Goal: Transaction & Acquisition: Purchase product/service

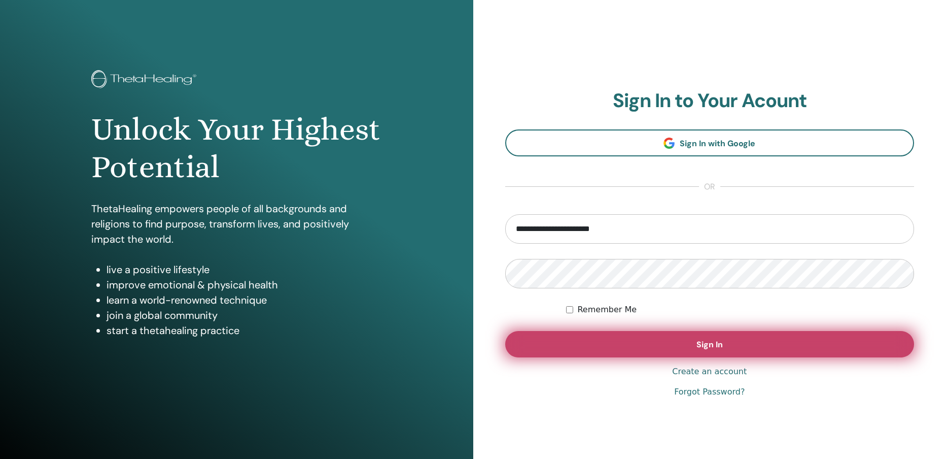
type input "**********"
click at [685, 346] on button "Sign In" at bounding box center [709, 344] width 409 height 26
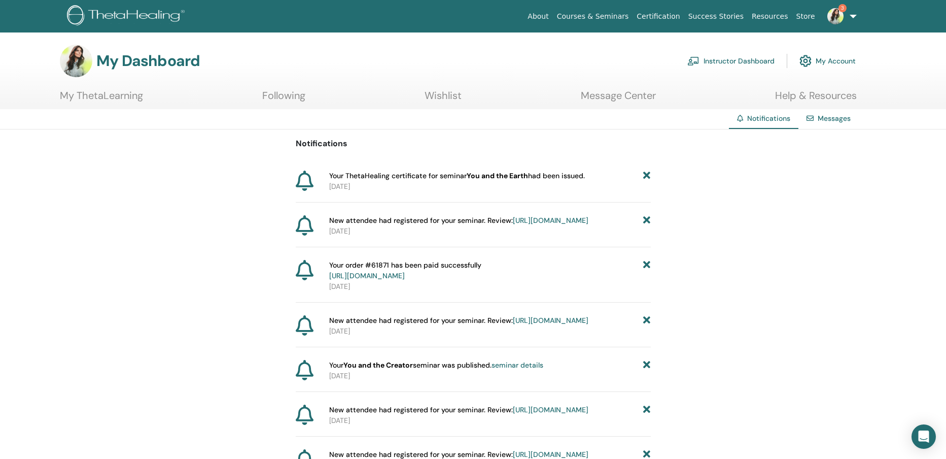
click at [839, 1] on link "3" at bounding box center [840, 16] width 42 height 32
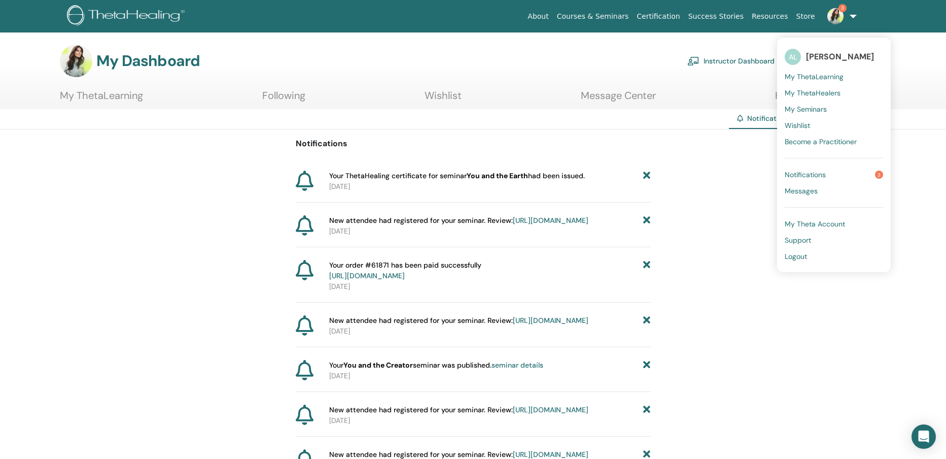
click at [819, 171] on span "Notifications" at bounding box center [805, 174] width 41 height 9
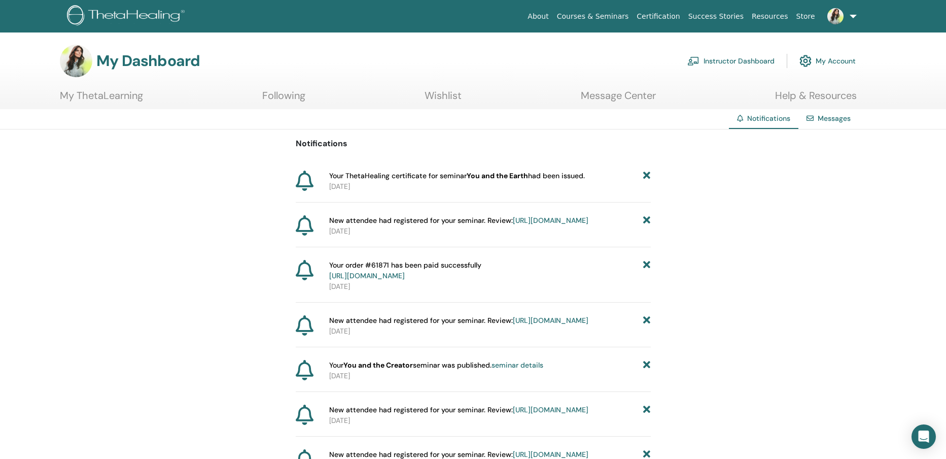
click at [835, 60] on link "My Account" at bounding box center [828, 61] width 56 height 22
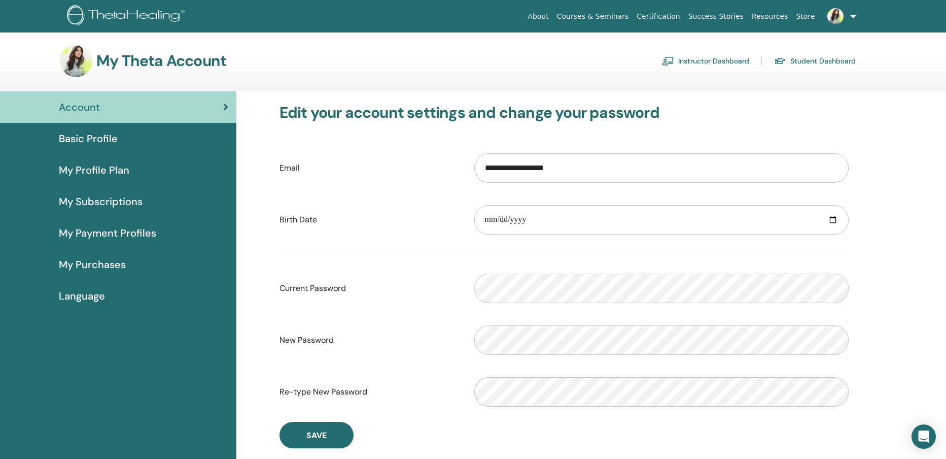
click at [103, 135] on span "Basic Profile" at bounding box center [88, 138] width 59 height 15
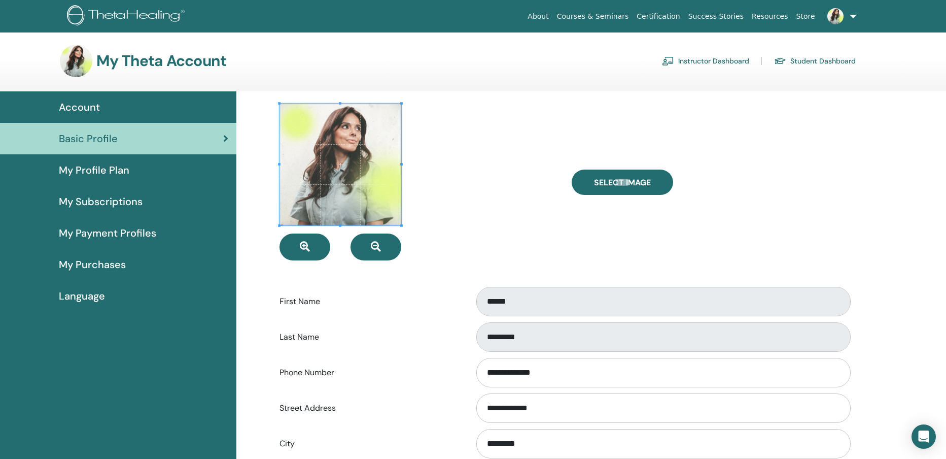
click at [94, 173] on span "My Profile Plan" at bounding box center [94, 169] width 71 height 15
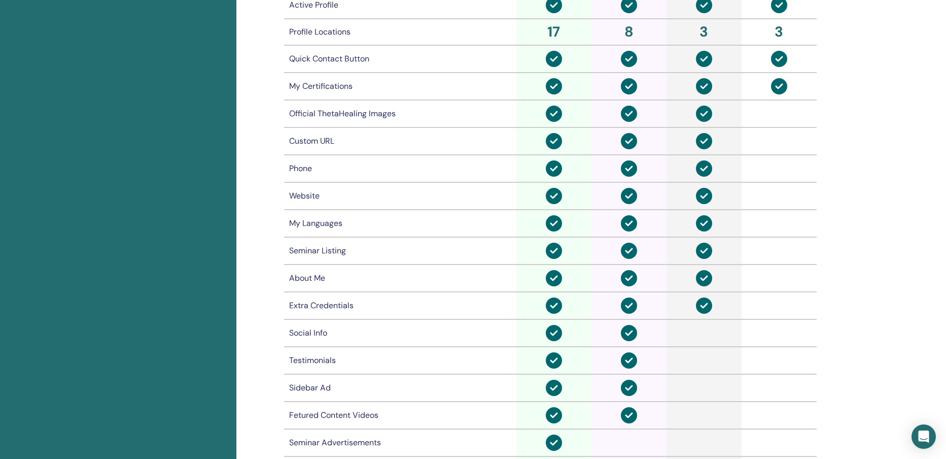
scroll to position [728, 0]
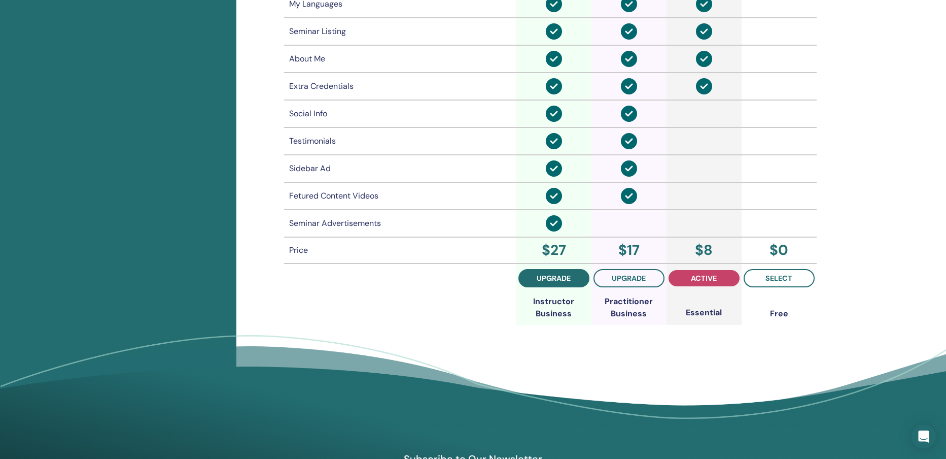
click at [561, 277] on span "upgrade" at bounding box center [554, 278] width 34 height 8
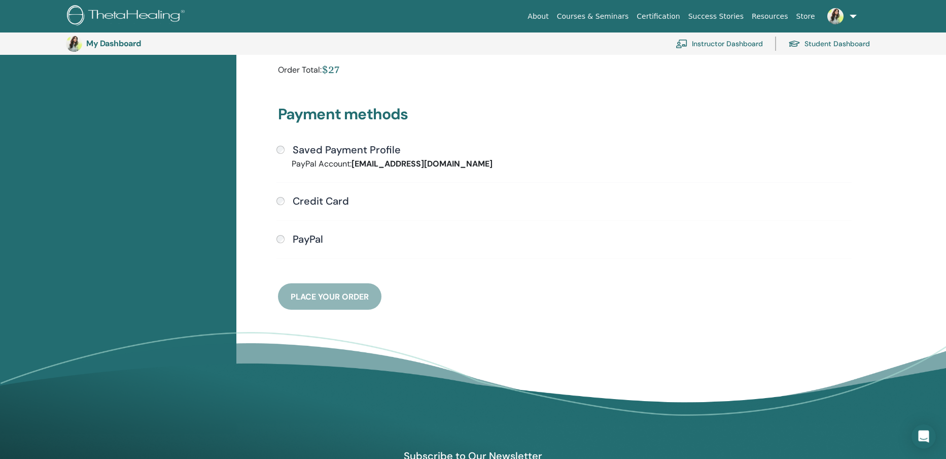
scroll to position [233, 0]
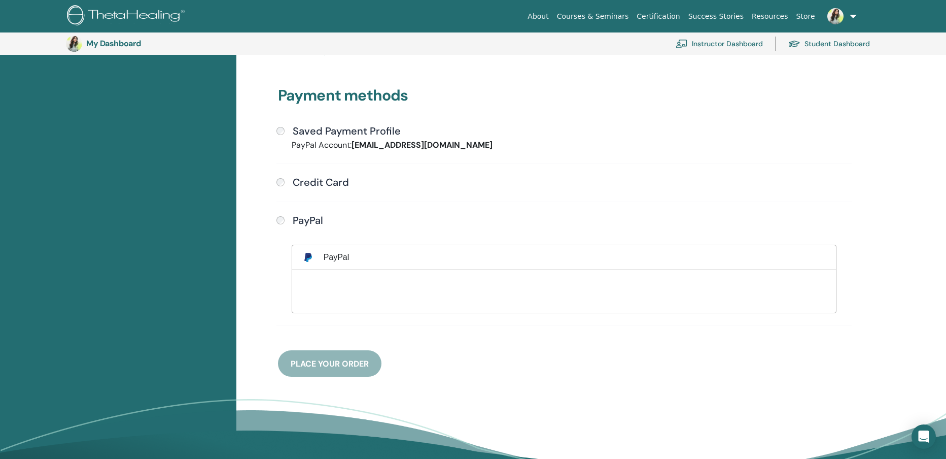
click at [333, 361] on div "Payment methods Saved Payment Profile PayPal Account: angelaljiljanic@yahoo.de …" at bounding box center [564, 219] width 584 height 315
click at [330, 363] on div "Payment methods Saved Payment Profile PayPal Account: angelaljiljanic@yahoo.de …" at bounding box center [564, 219] width 584 height 315
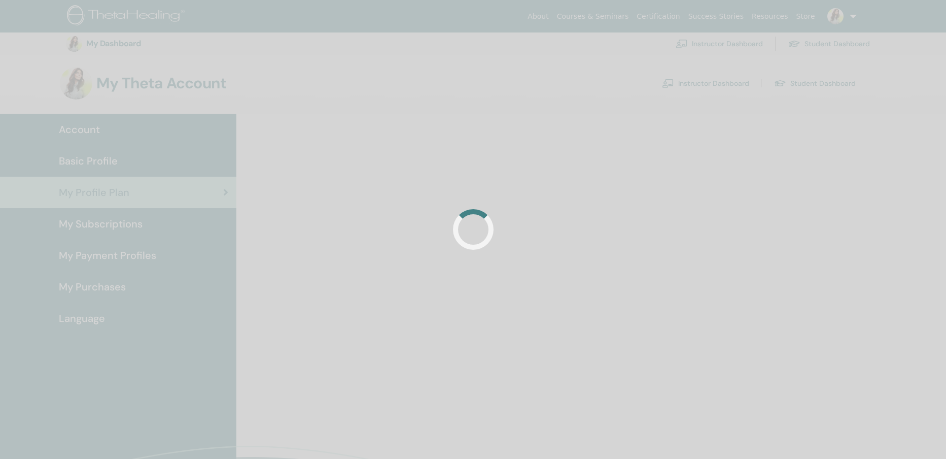
scroll to position [324, 0]
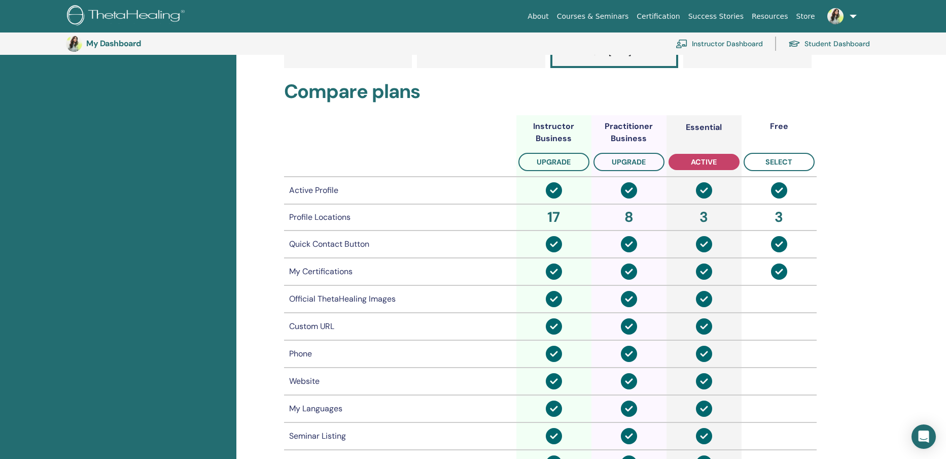
click at [592, 18] on link "Courses & Seminars" at bounding box center [593, 16] width 80 height 19
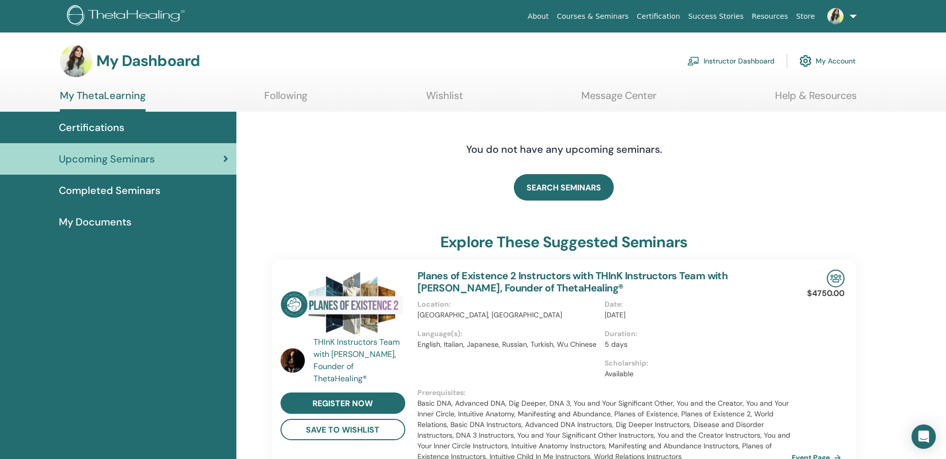
click at [90, 127] on span "Certifications" at bounding box center [91, 127] width 65 height 15
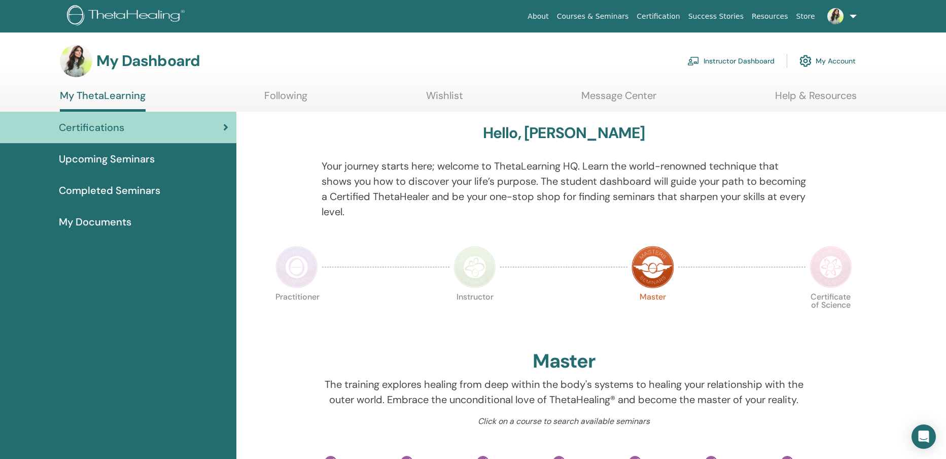
click at [834, 63] on link "My Account" at bounding box center [828, 61] width 56 height 22
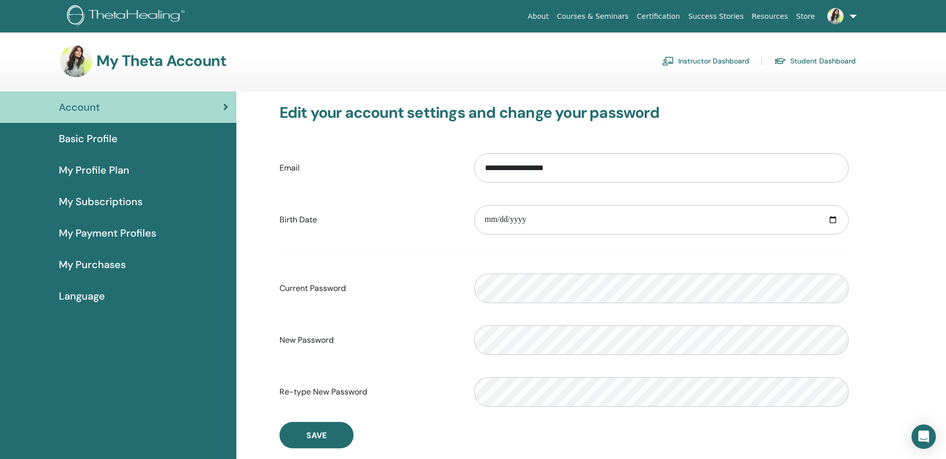
click at [729, 64] on link "Instructor Dashboard" at bounding box center [705, 61] width 87 height 16
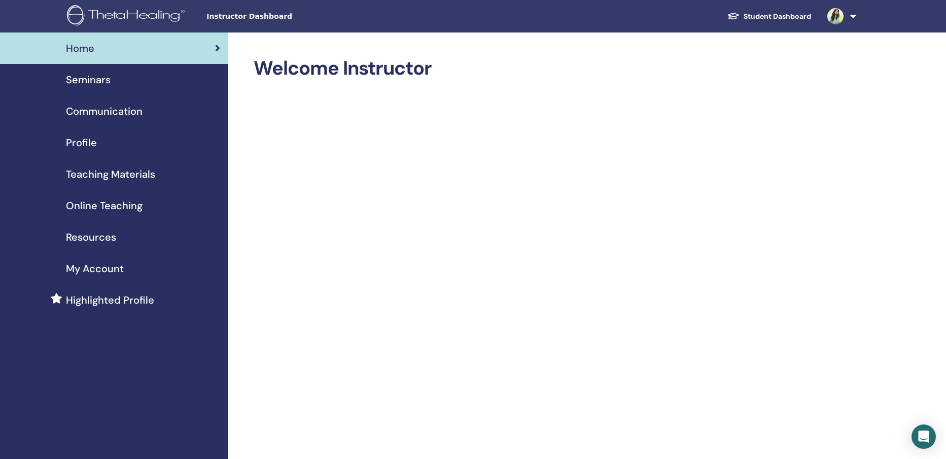
click at [95, 78] on span "Seminars" at bounding box center [88, 79] width 45 height 15
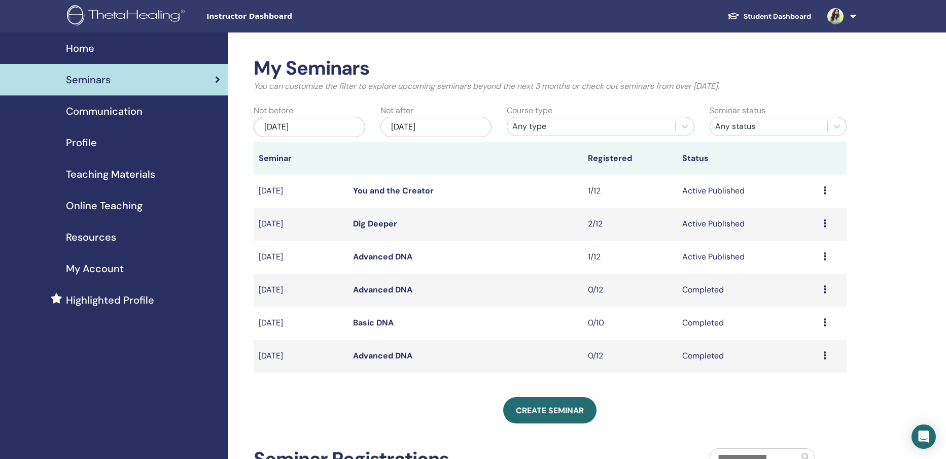
click at [393, 260] on link "Advanced DNA" at bounding box center [382, 256] width 59 height 11
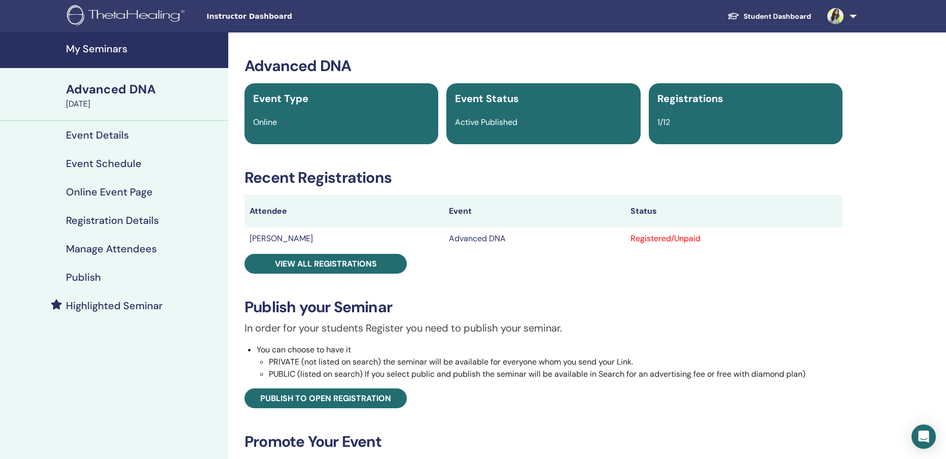
click at [141, 306] on h4 "Highlighted Seminar" at bounding box center [114, 305] width 97 height 12
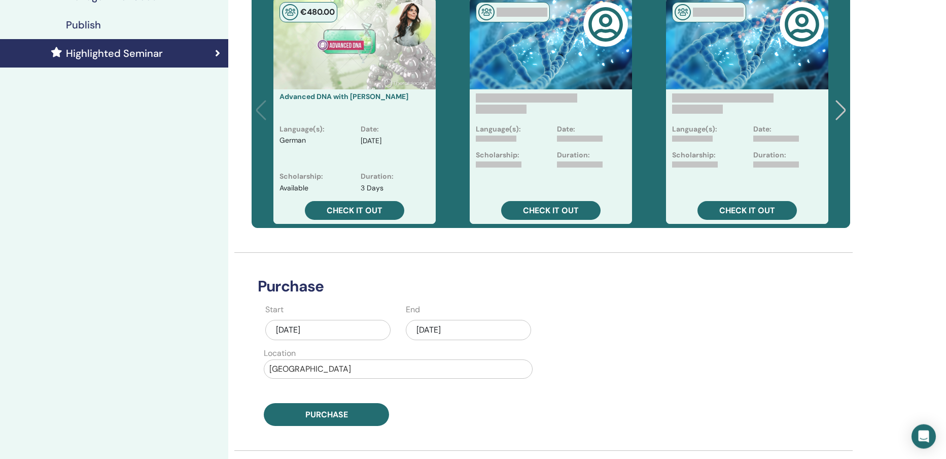
scroll to position [365, 0]
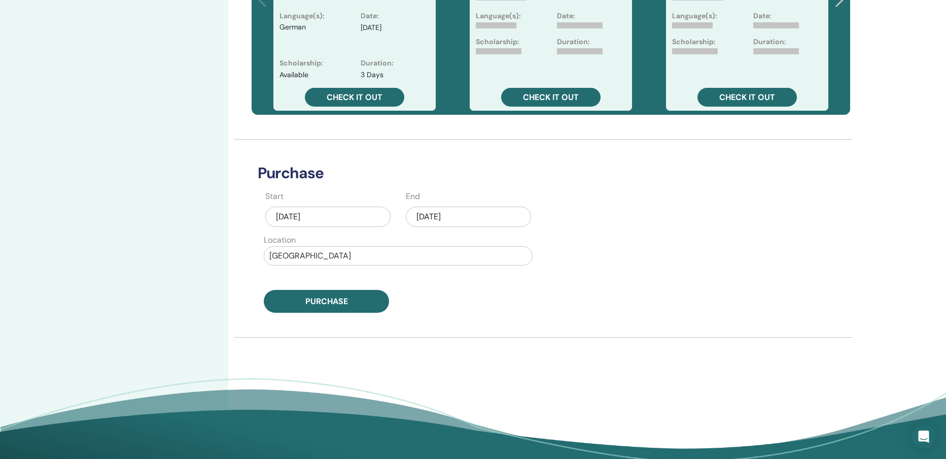
click at [430, 217] on div "Sep/17, 2025" at bounding box center [468, 216] width 125 height 20
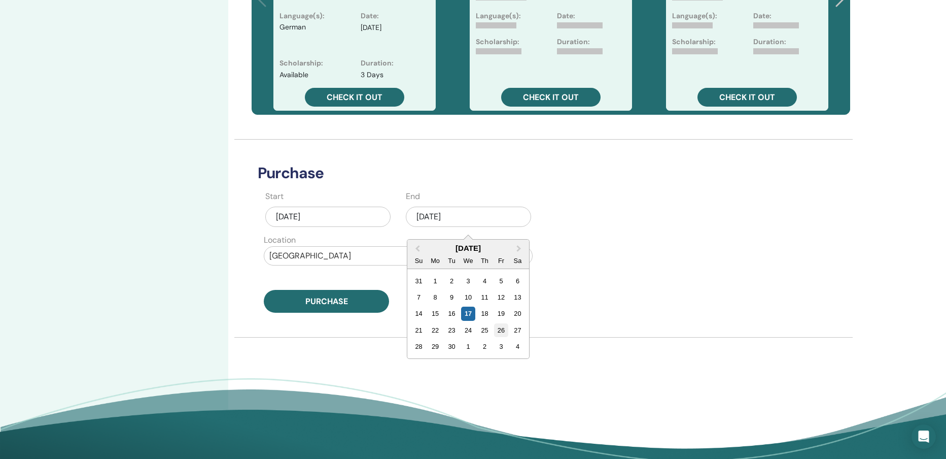
click at [503, 333] on div "26" at bounding box center [501, 330] width 14 height 14
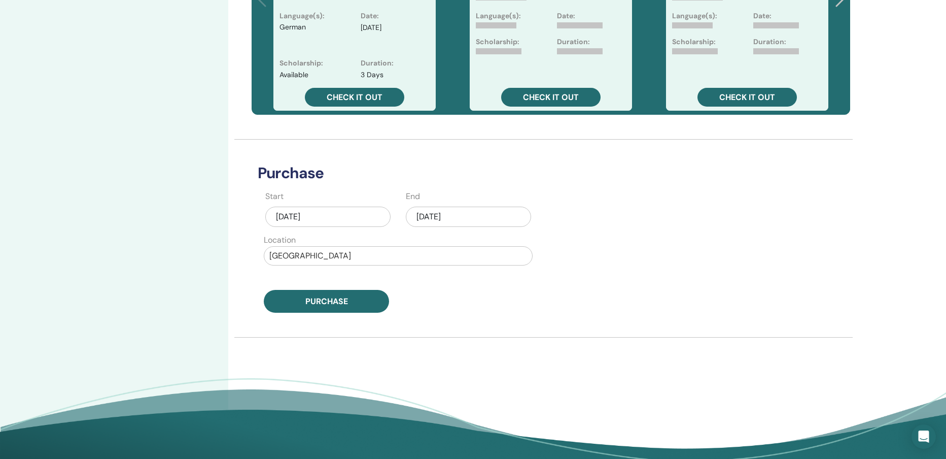
click at [452, 218] on div "Sep/26, 2025" at bounding box center [468, 216] width 125 height 20
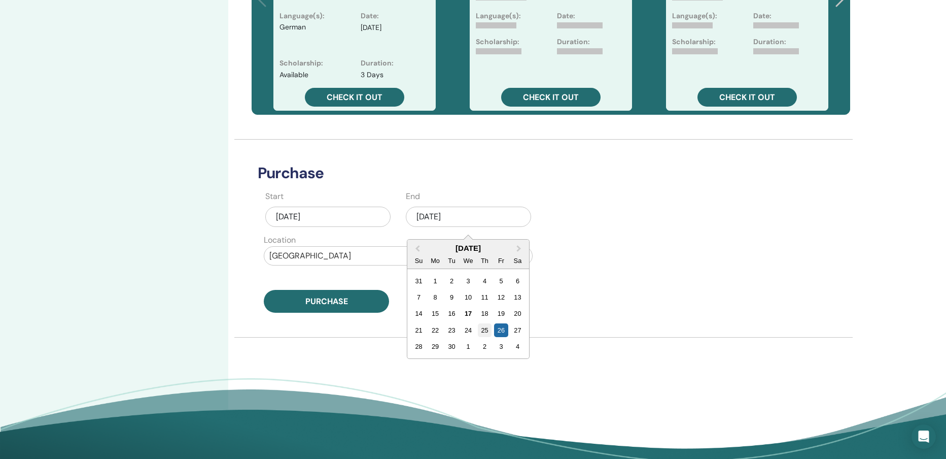
click at [484, 332] on div "25" at bounding box center [485, 330] width 14 height 14
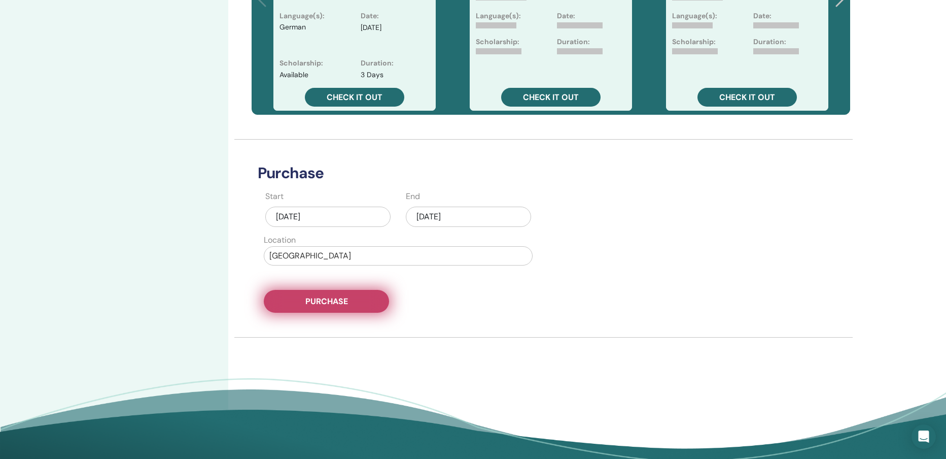
click at [336, 305] on span "Purchase" at bounding box center [326, 301] width 43 height 11
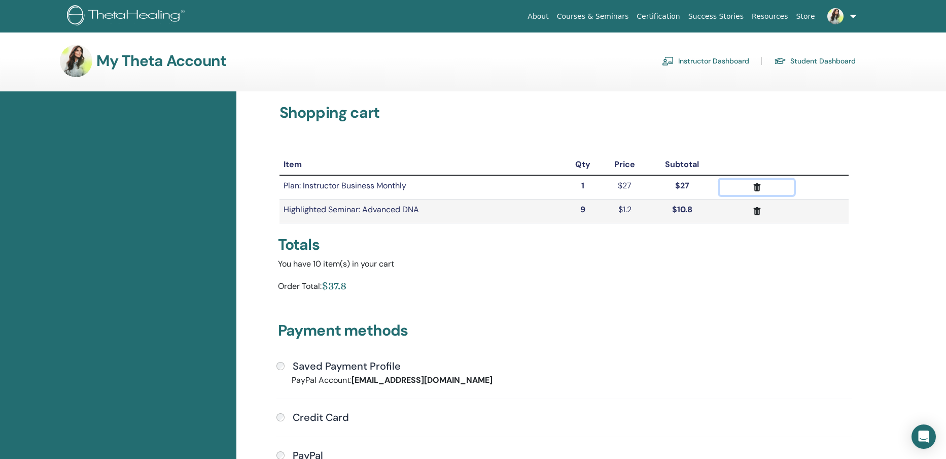
click at [760, 187] on icon "submit" at bounding box center [757, 187] width 11 height 11
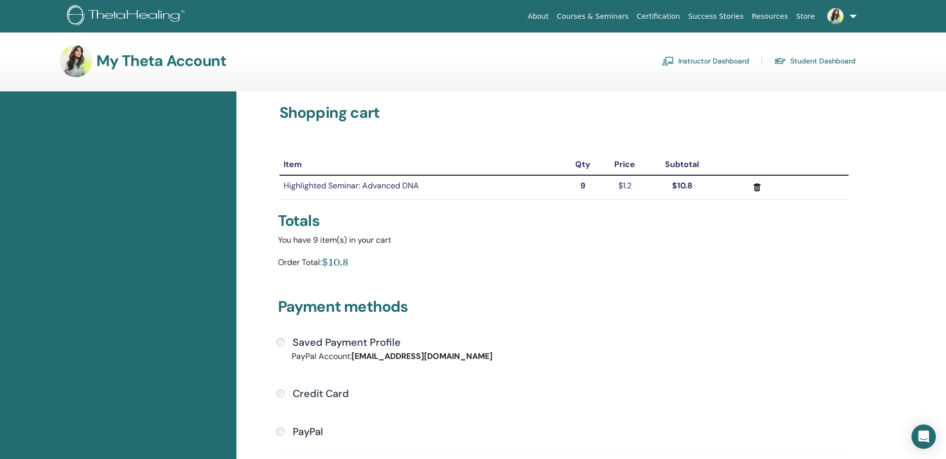
scroll to position [211, 0]
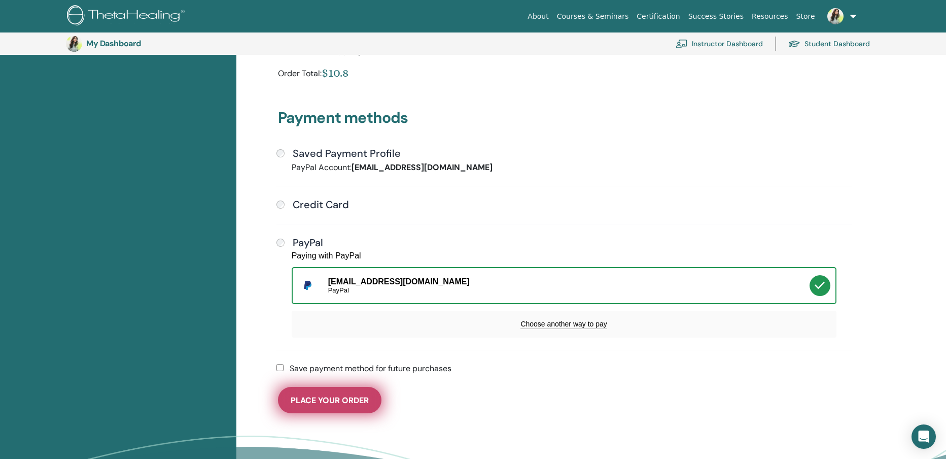
click at [358, 403] on button "Place Your Order" at bounding box center [329, 400] width 103 height 26
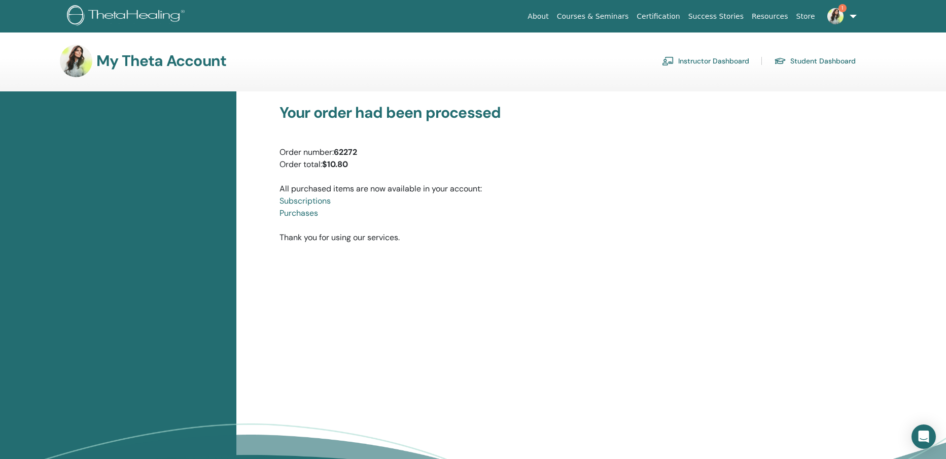
click at [840, 7] on span "1" at bounding box center [843, 8] width 8 height 8
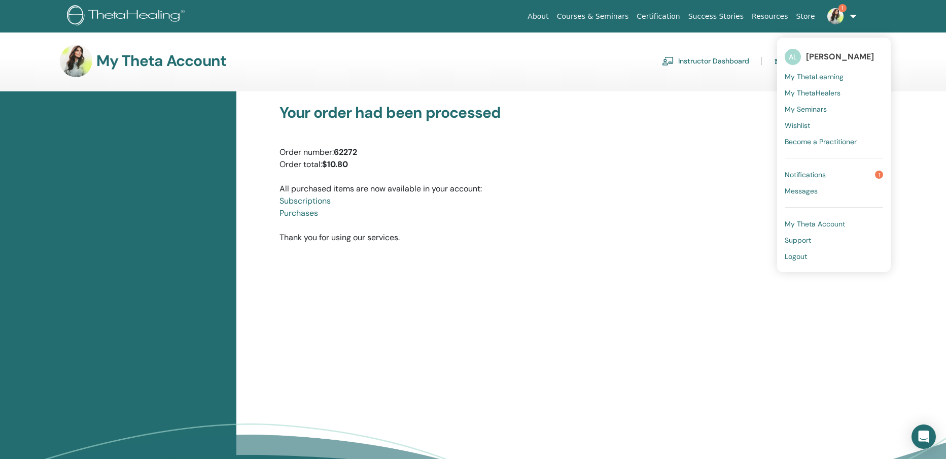
click at [826, 171] on span "Notifications" at bounding box center [805, 174] width 41 height 9
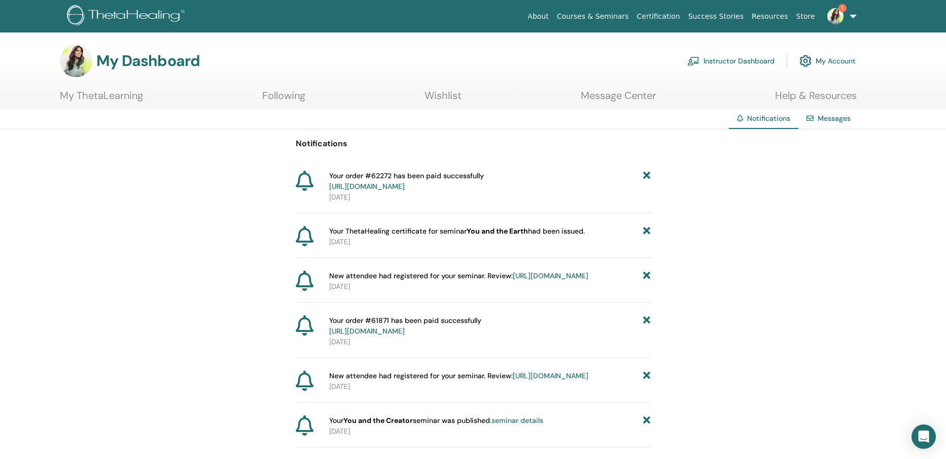
click at [737, 61] on link "Instructor Dashboard" at bounding box center [730, 61] width 87 height 22
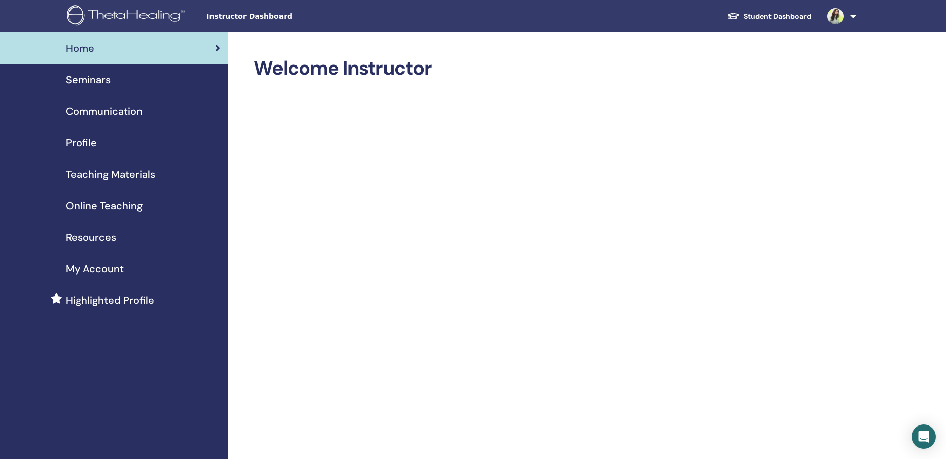
click at [77, 81] on span "Seminars" at bounding box center [88, 79] width 45 height 15
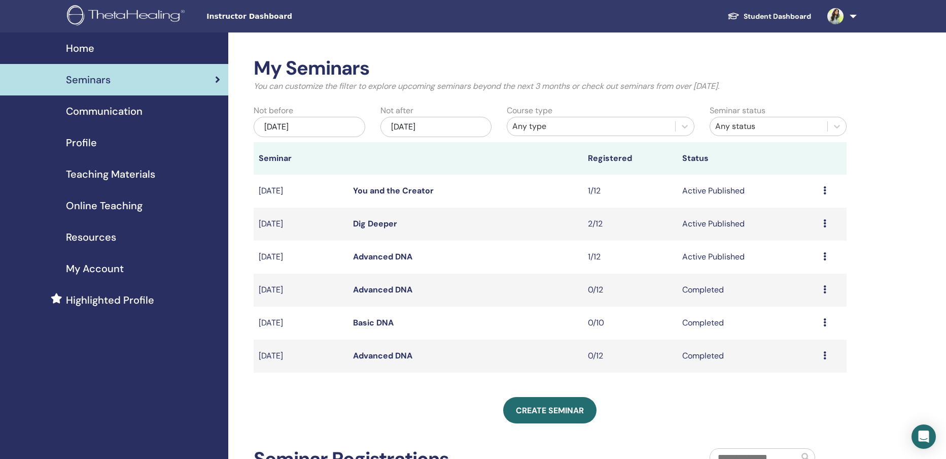
click at [840, 12] on img at bounding box center [835, 16] width 16 height 16
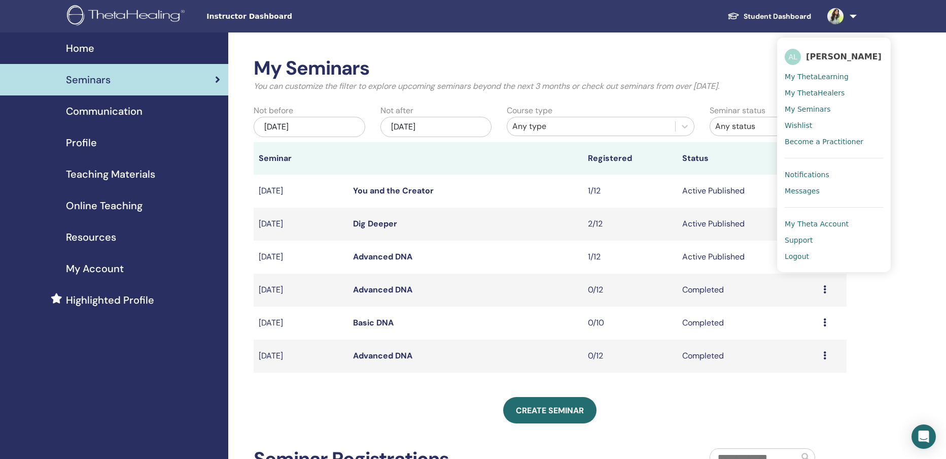
click at [819, 107] on span "My Seminars" at bounding box center [808, 109] width 46 height 9
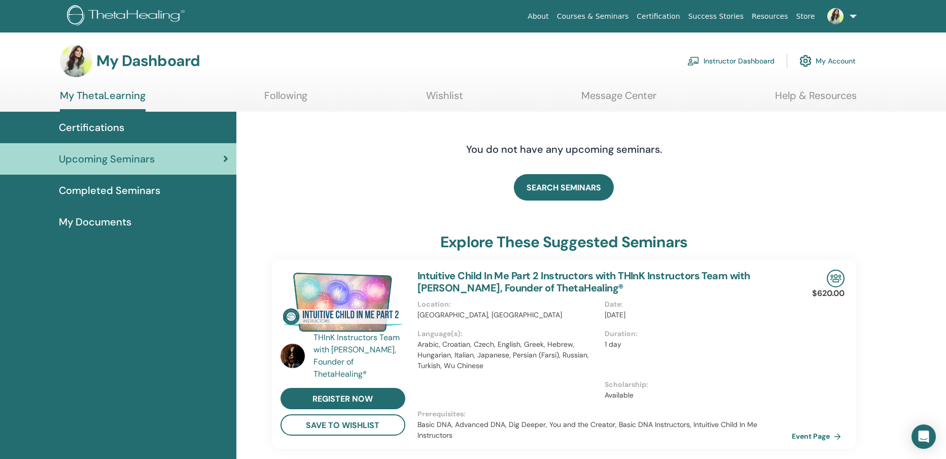
click at [94, 123] on span "Certifications" at bounding box center [91, 127] width 65 height 15
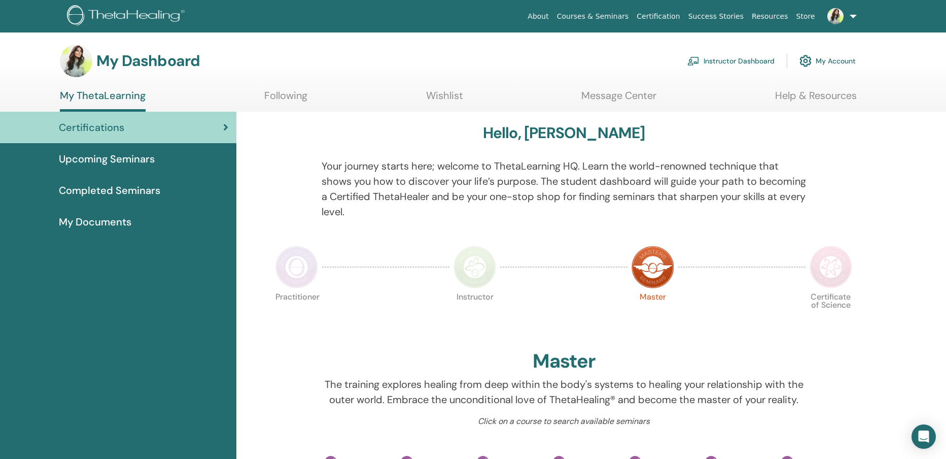
click at [126, 191] on span "Completed Seminars" at bounding box center [109, 190] width 101 height 15
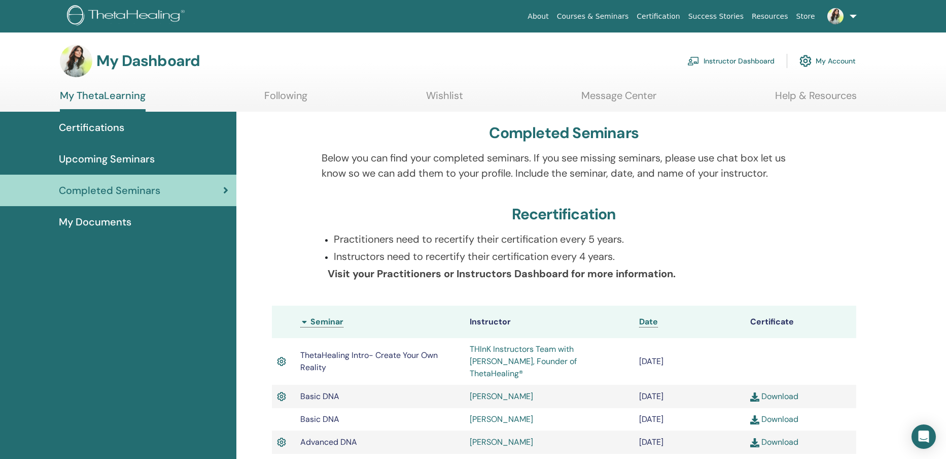
click at [851, 13] on link at bounding box center [840, 16] width 42 height 32
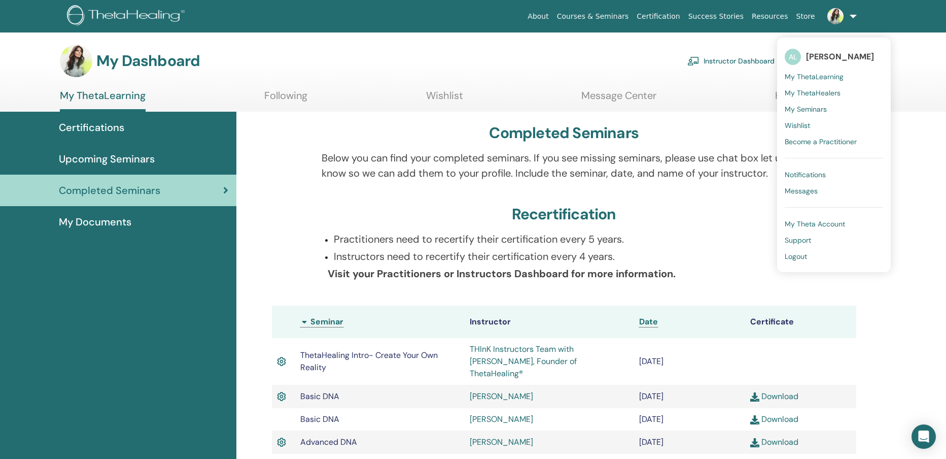
click at [801, 256] on span "Logout" at bounding box center [796, 256] width 22 height 9
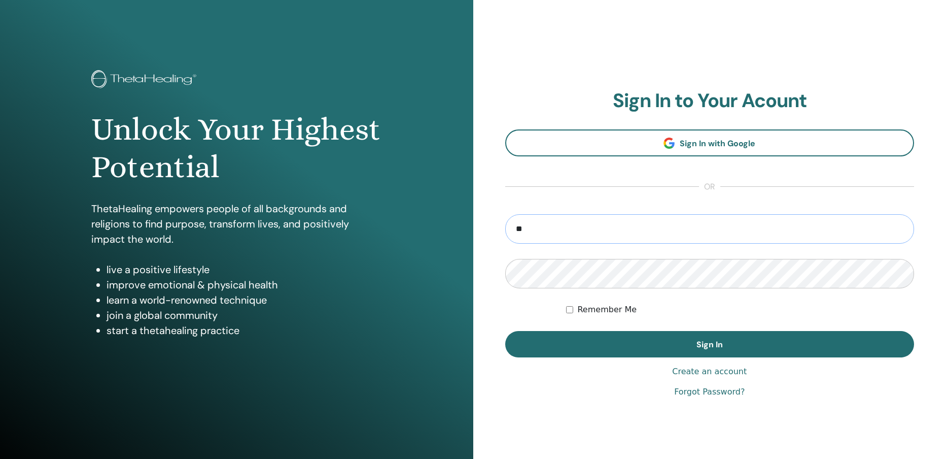
type input "**"
